Goal: Transaction & Acquisition: Purchase product/service

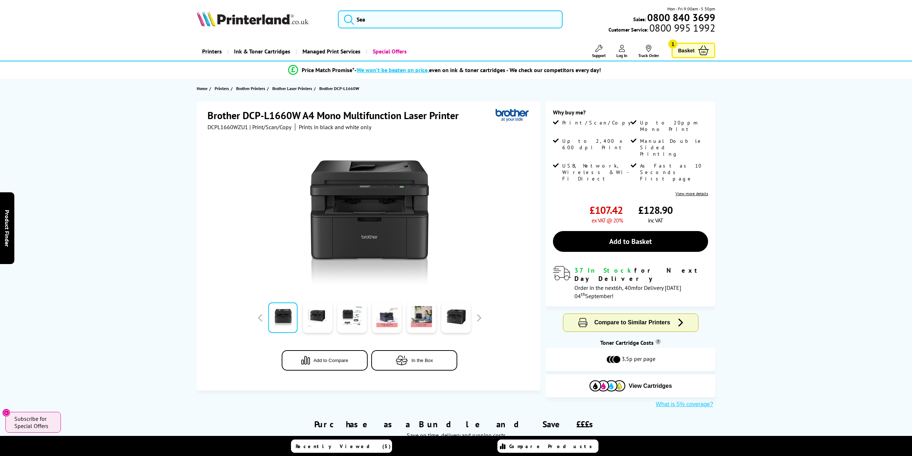
click at [695, 52] on span "Basket" at bounding box center [686, 51] width 16 height 10
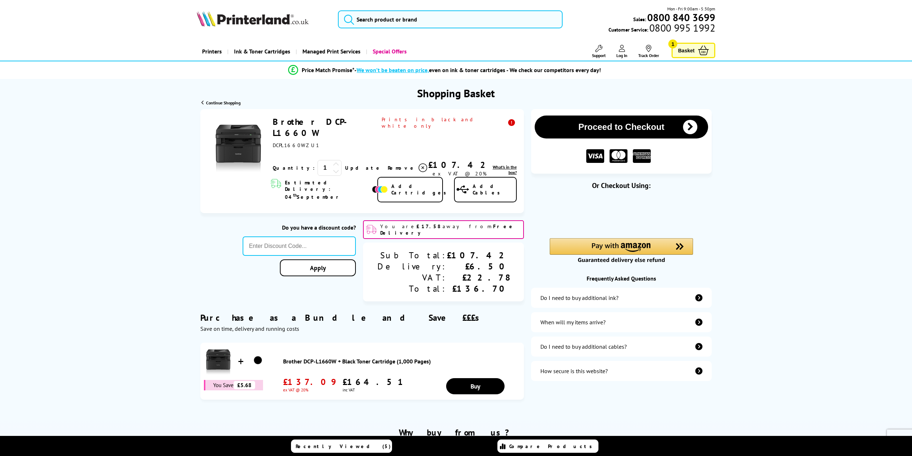
drag, startPoint x: 314, startPoint y: 153, endPoint x: 324, endPoint y: 163, distance: 13.9
click at [333, 161] on icon at bounding box center [336, 164] width 6 height 6
click at [344, 220] on div "Do you have a discount code? Apply" at bounding box center [299, 260] width 113 height 81
drag, startPoint x: 365, startPoint y: 212, endPoint x: 377, endPoint y: 214, distance: 12.3
click at [356, 224] on div "Do you have a discount code?" at bounding box center [299, 227] width 113 height 7
